Goal: Task Accomplishment & Management: Manage account settings

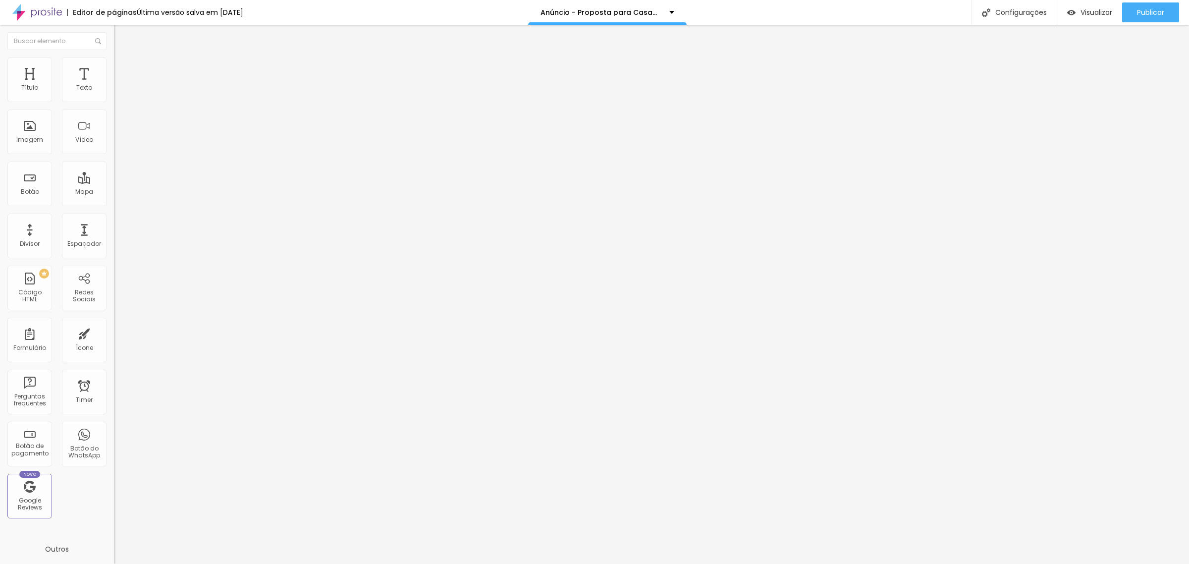
click at [120, 93] on input "[DATE] 05:00" at bounding box center [143, 88] width 47 height 10
click at [88, 131] on span "Next Month" at bounding box center [88, 130] width 0 height 11
click at [16, 218] on div "31" at bounding box center [16, 213] width 10 height 10
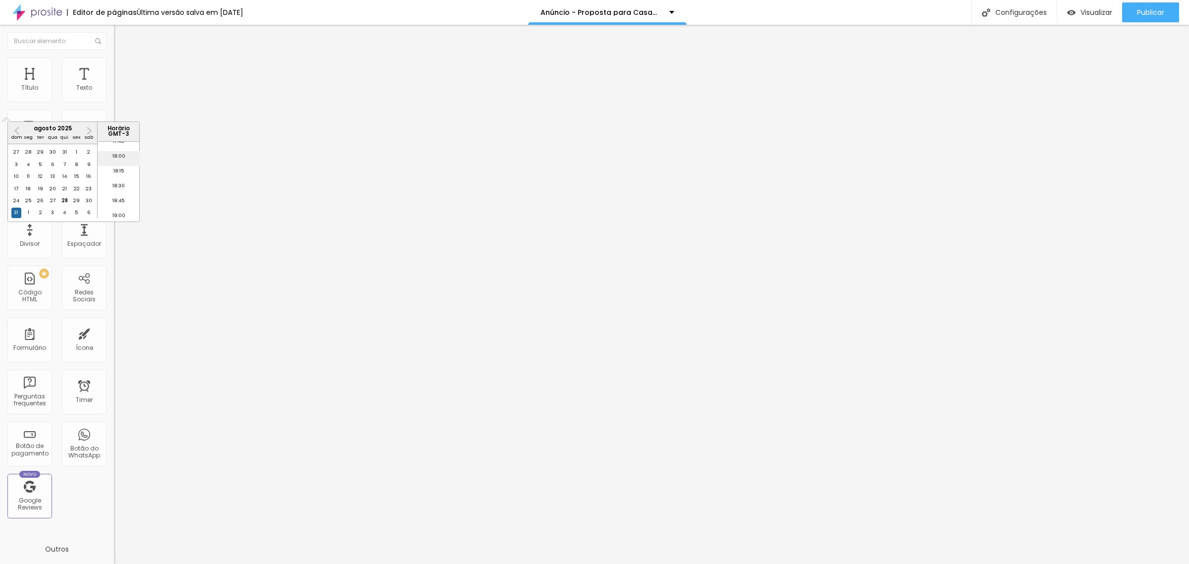
click at [114, 159] on li "18:00" at bounding box center [119, 158] width 42 height 15
type input "[DATE] 18:00"
click at [1147, 14] on span "Publicar" at bounding box center [1150, 12] width 27 height 8
click at [1158, 8] on span "Publicar" at bounding box center [1150, 12] width 27 height 8
